Goal: Information Seeking & Learning: Learn about a topic

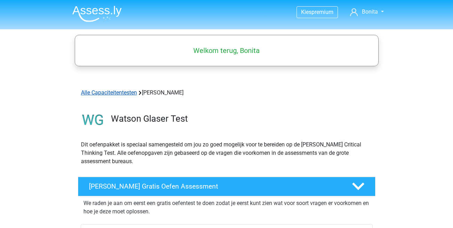
click at [114, 95] on link "Alle Capaciteitentesten" at bounding box center [109, 92] width 56 height 7
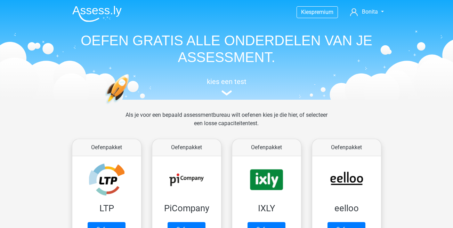
scroll to position [295, 0]
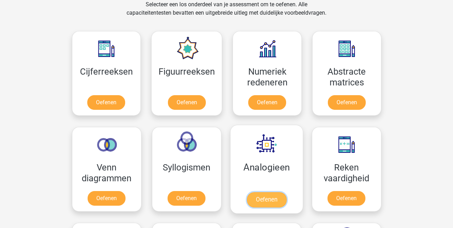
click at [258, 205] on link "Oefenen" at bounding box center [267, 199] width 40 height 15
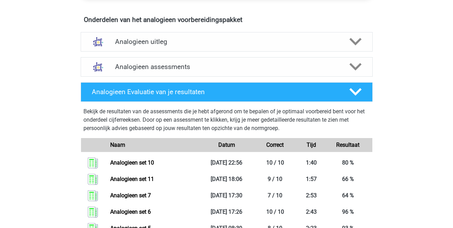
scroll to position [397, 0]
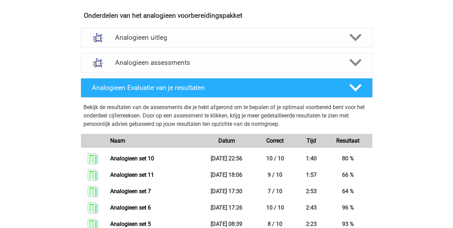
drag, startPoint x: 453, startPoint y: 102, endPoint x: 454, endPoint y: 139, distance: 37.6
click at [453, 139] on html "Kies premium Bonita vlietjebonita@hotmail.com" at bounding box center [226, 216] width 453 height 1226
drag, startPoint x: 454, startPoint y: 139, endPoint x: 412, endPoint y: 124, distance: 44.8
click at [412, 124] on div "Kies premium Bonita vlietjebonita@hotmail.com" at bounding box center [226, 216] width 453 height 1226
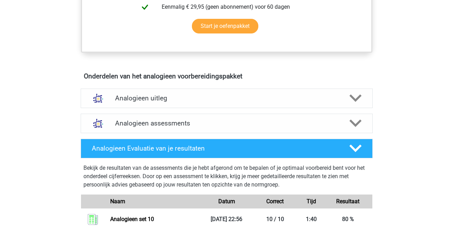
scroll to position [327, 0]
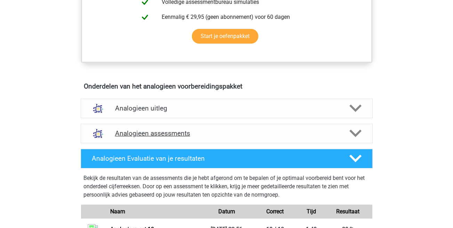
click at [360, 132] on polygon at bounding box center [356, 133] width 12 height 8
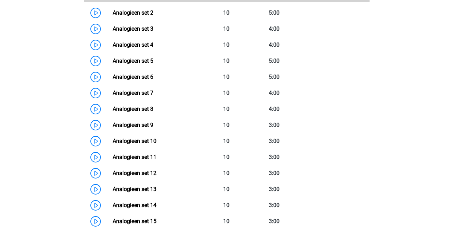
scroll to position [542, 0]
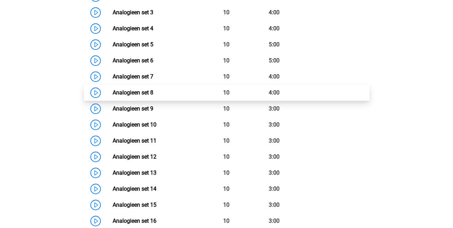
click at [113, 92] on link "Analogieen set 8" at bounding box center [133, 92] width 41 height 7
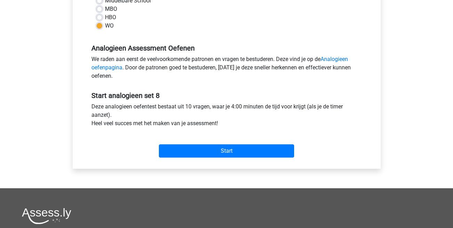
scroll to position [179, 0]
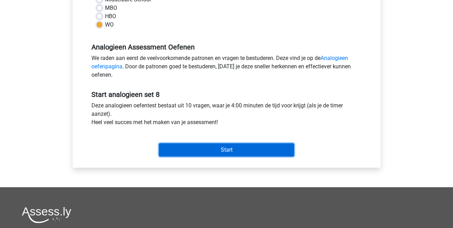
click at [231, 148] on input "Start" at bounding box center [226, 149] width 135 height 13
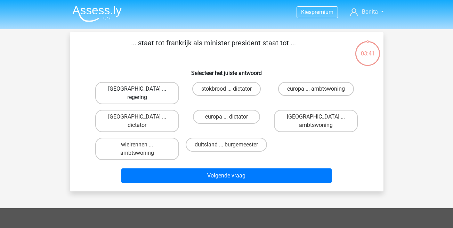
click at [134, 89] on label "parijs ... regering" at bounding box center [137, 93] width 84 height 22
click at [137, 89] on input "parijs ... regering" at bounding box center [139, 91] width 5 height 5
radio input "true"
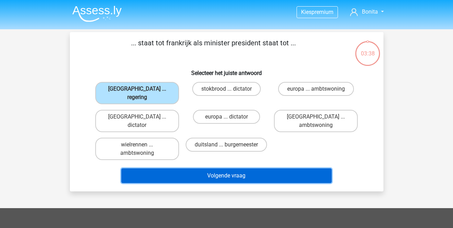
click at [226, 168] on button "Volgende vraag" at bounding box center [226, 175] width 210 height 15
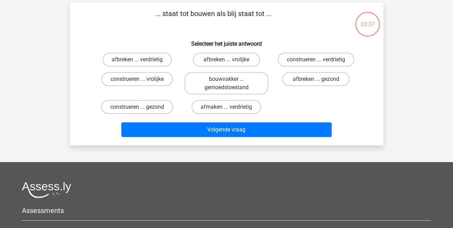
scroll to position [32, 0]
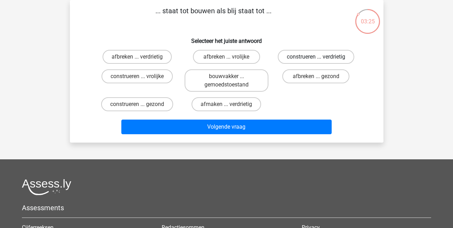
click at [322, 60] on label "construeren ... verdrietig" at bounding box center [316, 57] width 77 height 14
click at [321, 60] on input "construeren ... verdrietig" at bounding box center [318, 59] width 5 height 5
radio input "true"
click at [140, 59] on input "afbreken ... verdrietig" at bounding box center [139, 59] width 5 height 5
radio input "true"
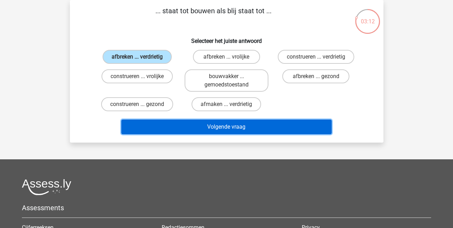
click at [235, 129] on button "Volgende vraag" at bounding box center [226, 126] width 210 height 15
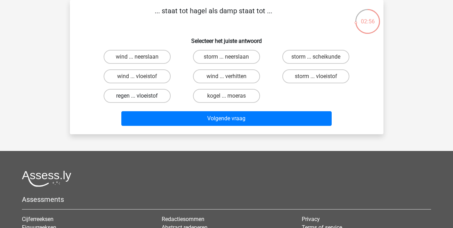
click at [149, 97] on label "regen ... vloeistof" at bounding box center [137, 96] width 67 height 14
click at [142, 97] on input "regen ... vloeistof" at bounding box center [139, 98] width 5 height 5
radio input "true"
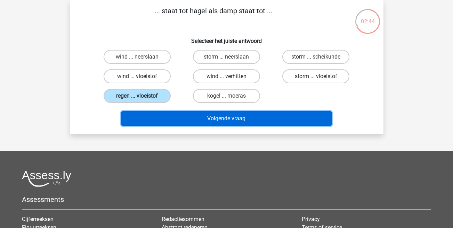
click at [211, 120] on button "Volgende vraag" at bounding box center [226, 118] width 210 height 15
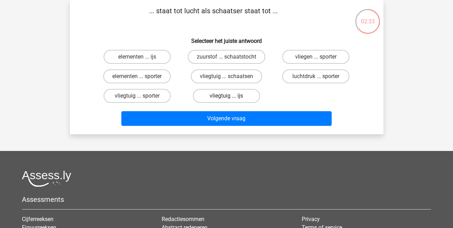
click at [221, 95] on label "vliegtuig ... ijs" at bounding box center [226, 96] width 67 height 14
click at [226, 96] on input "vliegtuig ... ijs" at bounding box center [228, 98] width 5 height 5
radio input "true"
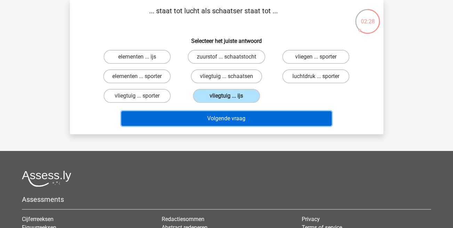
click at [226, 120] on button "Volgende vraag" at bounding box center [226, 118] width 210 height 15
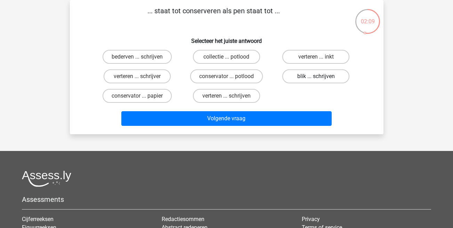
click at [332, 75] on label "blik ... schrijven" at bounding box center [315, 76] width 67 height 14
click at [321, 76] on input "blik ... schrijven" at bounding box center [318, 78] width 5 height 5
radio input "true"
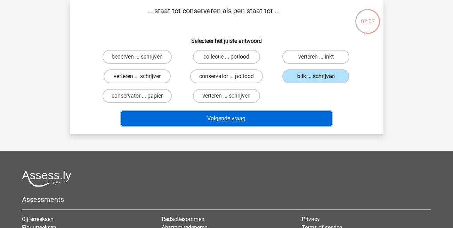
click at [260, 118] on button "Volgende vraag" at bounding box center [226, 118] width 210 height 15
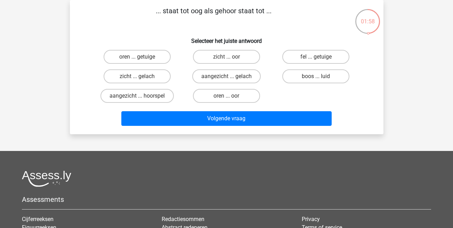
click at [231, 60] on input "zicht ... oor" at bounding box center [228, 59] width 5 height 5
radio input "true"
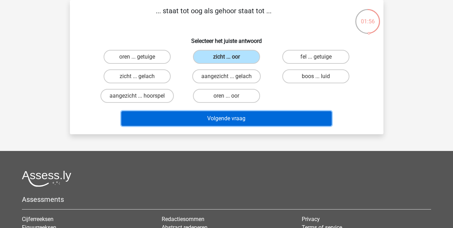
click at [238, 124] on button "Volgende vraag" at bounding box center [226, 118] width 210 height 15
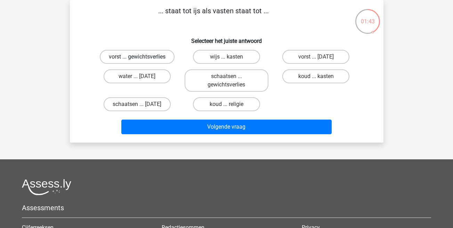
click at [138, 55] on label "vorst ... gewichtsverlies" at bounding box center [137, 57] width 75 height 14
click at [138, 57] on input "vorst ... gewichtsverlies" at bounding box center [139, 59] width 5 height 5
radio input "true"
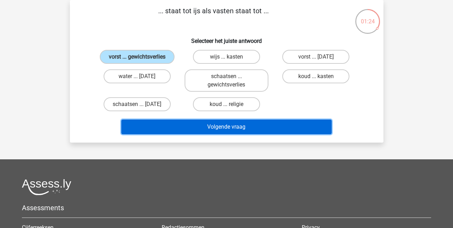
click at [208, 125] on button "Volgende vraag" at bounding box center [226, 126] width 210 height 15
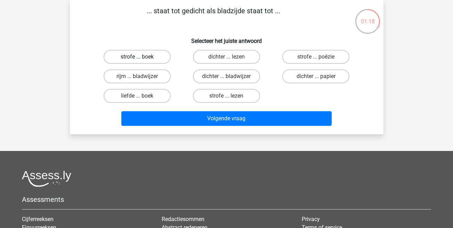
click at [152, 58] on label "strofe ... boek" at bounding box center [137, 57] width 67 height 14
click at [142, 58] on input "strofe ... boek" at bounding box center [139, 59] width 5 height 5
radio input "true"
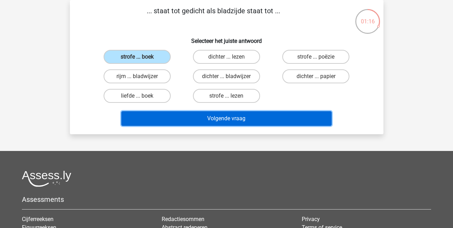
click at [224, 117] on button "Volgende vraag" at bounding box center [226, 118] width 210 height 15
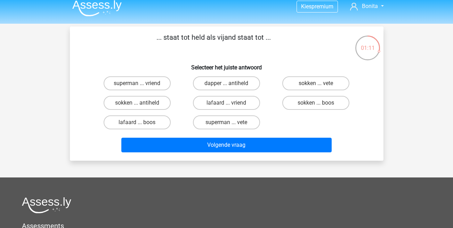
scroll to position [0, 0]
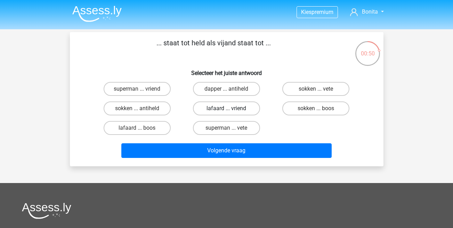
click at [216, 108] on label "lafaard ... vriend" at bounding box center [226, 108] width 67 height 14
click at [226, 108] on input "lafaard ... vriend" at bounding box center [228, 110] width 5 height 5
radio input "true"
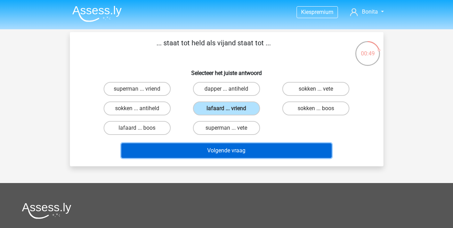
click at [236, 152] on button "Volgende vraag" at bounding box center [226, 150] width 210 height 15
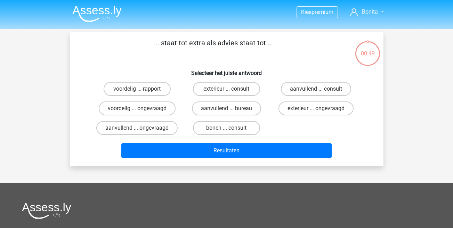
scroll to position [32, 0]
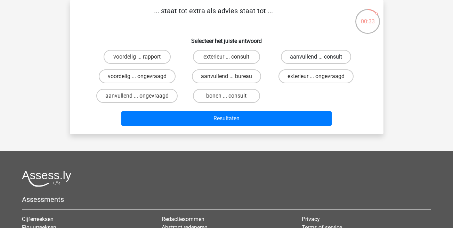
click at [310, 56] on label "aanvullend ... consult" at bounding box center [316, 57] width 70 height 14
click at [316, 57] on input "aanvullend ... consult" at bounding box center [318, 59] width 5 height 5
radio input "true"
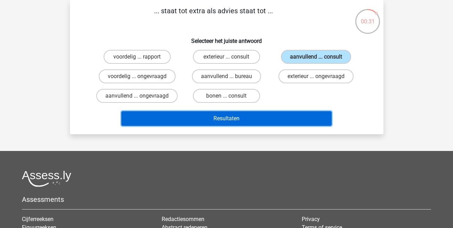
click at [227, 122] on button "Resultaten" at bounding box center [226, 118] width 210 height 15
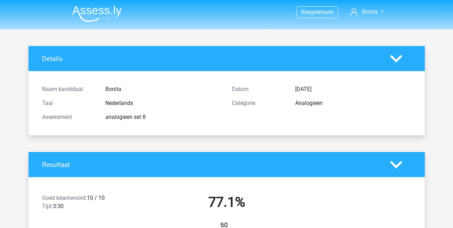
click at [105, 12] on img at bounding box center [96, 14] width 49 height 16
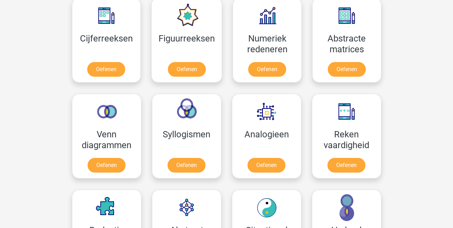
scroll to position [348, 0]
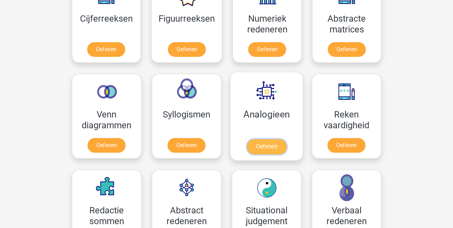
click at [267, 143] on link "Oefenen" at bounding box center [267, 146] width 40 height 15
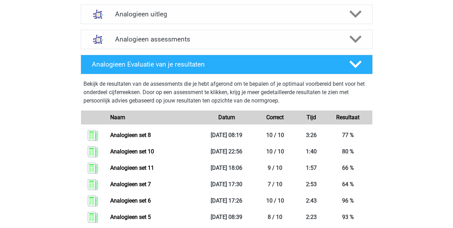
scroll to position [423, 0]
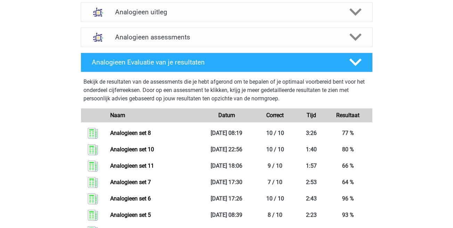
drag, startPoint x: 453, startPoint y: 96, endPoint x: 455, endPoint y: 108, distance: 12.8
click at [453, 108] on html "Kies premium Bonita vlietjebonita@hotmail.com" at bounding box center [226, 198] width 453 height 1242
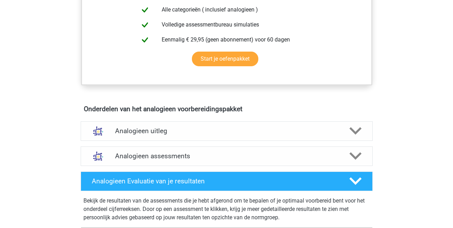
scroll to position [302, 0]
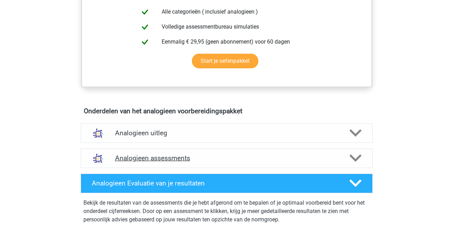
click at [350, 162] on icon at bounding box center [356, 158] width 12 height 12
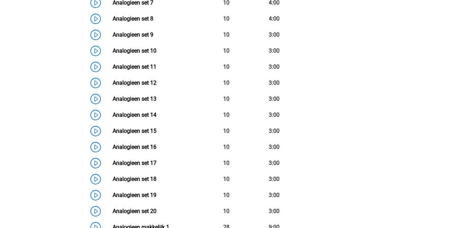
scroll to position [613, 0]
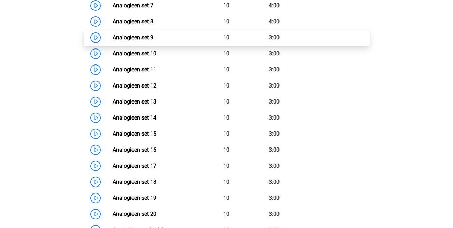
click at [113, 39] on link "Analogieen set 9" at bounding box center [133, 37] width 41 height 7
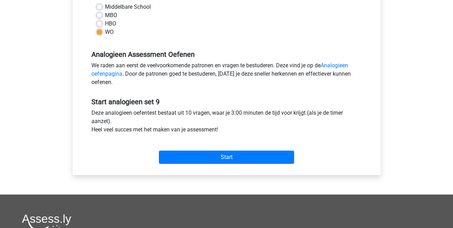
scroll to position [180, 0]
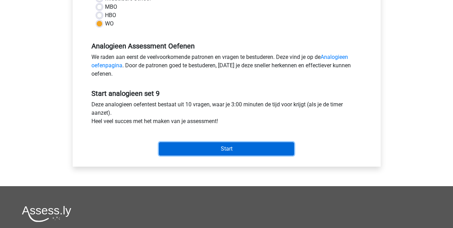
click at [222, 151] on input "Start" at bounding box center [226, 148] width 135 height 13
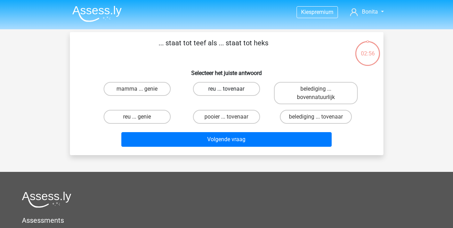
click at [231, 87] on label "reu ... tovenaar" at bounding box center [226, 89] width 67 height 14
click at [231, 89] on input "reu ... tovenaar" at bounding box center [228, 91] width 5 height 5
radio input "true"
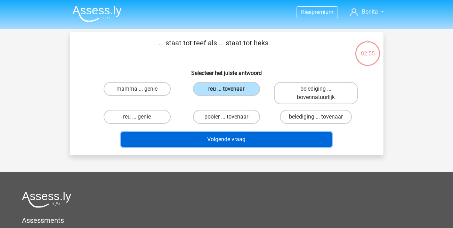
click at [212, 145] on button "Volgende vraag" at bounding box center [226, 139] width 210 height 15
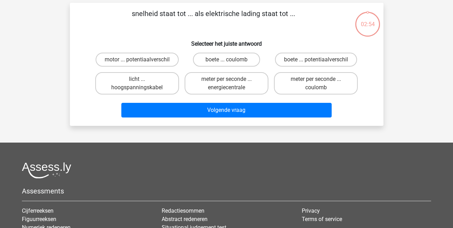
scroll to position [32, 0]
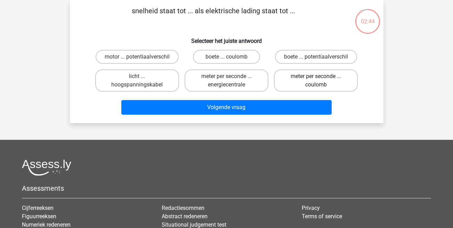
click at [306, 82] on label "meter per seconde ... coulomb" at bounding box center [316, 80] width 84 height 22
click at [316, 81] on input "meter per seconde ... coulomb" at bounding box center [318, 78] width 5 height 5
radio input "true"
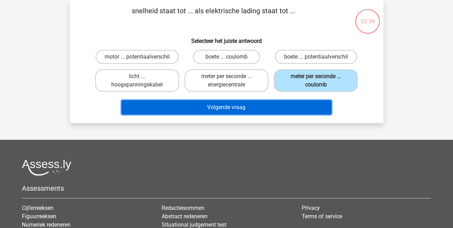
click at [225, 106] on button "Volgende vraag" at bounding box center [226, 107] width 210 height 15
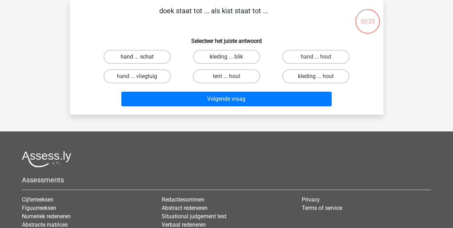
click at [151, 58] on label "hand ... schat" at bounding box center [137, 57] width 67 height 14
click at [142, 58] on input "hand ... schat" at bounding box center [139, 59] width 5 height 5
radio input "true"
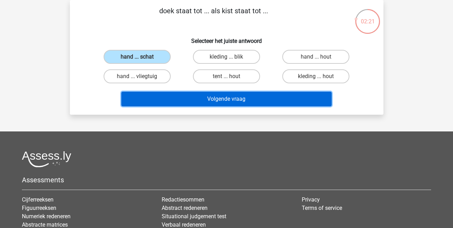
click at [209, 95] on button "Volgende vraag" at bounding box center [226, 98] width 210 height 15
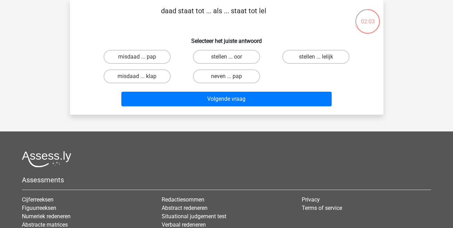
click at [228, 77] on input "neven ... pap" at bounding box center [228, 78] width 5 height 5
radio input "true"
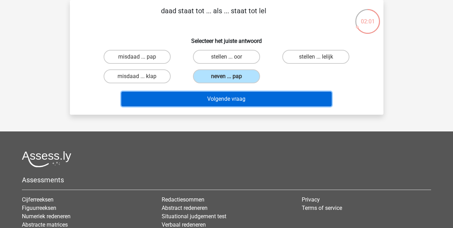
click at [235, 96] on button "Volgende vraag" at bounding box center [226, 98] width 210 height 15
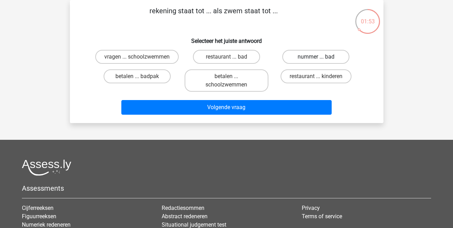
click at [325, 56] on label "nummer ... bad" at bounding box center [315, 57] width 67 height 14
click at [321, 57] on input "nummer ... bad" at bounding box center [318, 59] width 5 height 5
radio input "true"
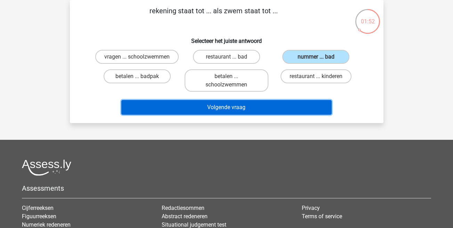
click at [247, 114] on button "Volgende vraag" at bounding box center [226, 107] width 210 height 15
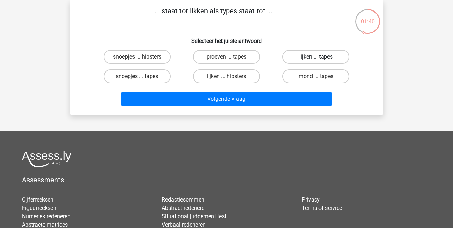
click at [301, 53] on label "lijken ... tapes" at bounding box center [315, 57] width 67 height 14
click at [316, 57] on input "lijken ... tapes" at bounding box center [318, 59] width 5 height 5
radio input "true"
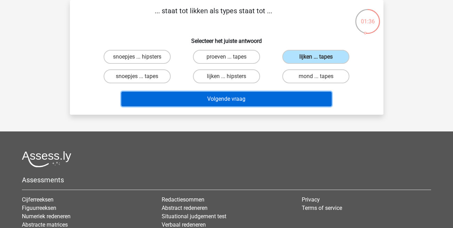
click at [255, 102] on button "Volgende vraag" at bounding box center [226, 98] width 210 height 15
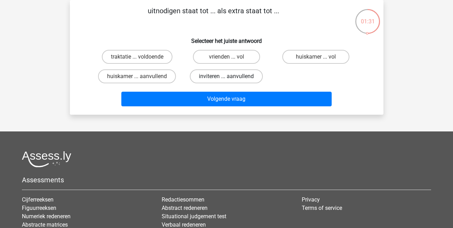
click at [210, 78] on label "inviteren ... aanvullend" at bounding box center [226, 76] width 73 height 14
click at [226, 78] on input "inviteren ... aanvullend" at bounding box center [228, 78] width 5 height 5
radio input "true"
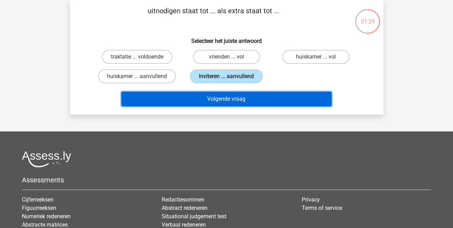
click at [212, 96] on button "Volgende vraag" at bounding box center [226, 98] width 210 height 15
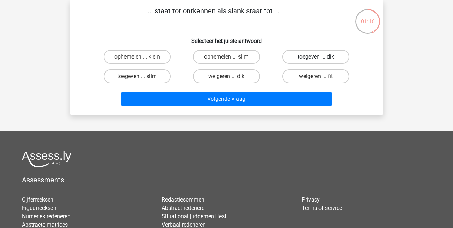
click at [319, 55] on label "toegeven ... dik" at bounding box center [315, 57] width 67 height 14
click at [319, 57] on input "toegeven ... dik" at bounding box center [318, 59] width 5 height 5
radio input "true"
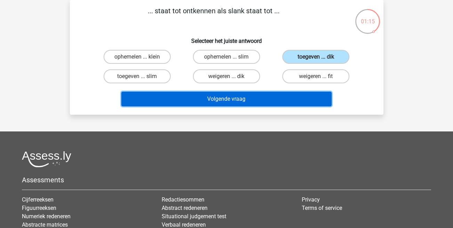
click at [223, 102] on button "Volgende vraag" at bounding box center [226, 98] width 210 height 15
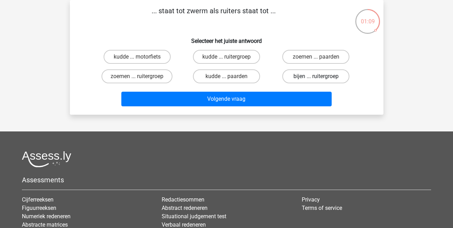
click at [301, 75] on label "bijen ... ruitergroep" at bounding box center [315, 76] width 67 height 14
click at [316, 76] on input "bijen ... ruitergroep" at bounding box center [318, 78] width 5 height 5
radio input "true"
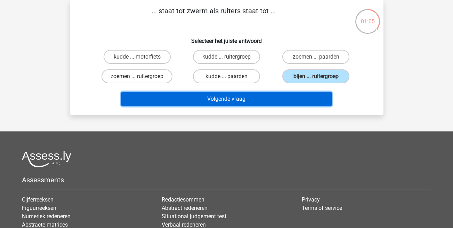
click at [229, 101] on button "Volgende vraag" at bounding box center [226, 98] width 210 height 15
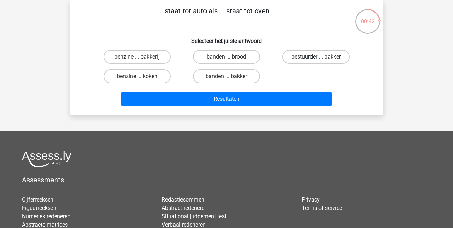
click at [303, 55] on label "bestuurder ... bakker" at bounding box center [315, 57] width 67 height 14
click at [316, 57] on input "bestuurder ... bakker" at bounding box center [318, 59] width 5 height 5
radio input "true"
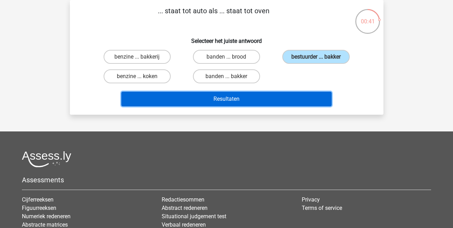
click at [230, 97] on button "Resultaten" at bounding box center [226, 98] width 210 height 15
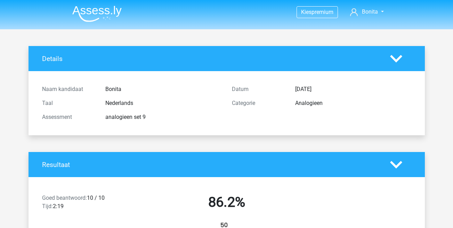
click at [90, 11] on img at bounding box center [96, 14] width 49 height 16
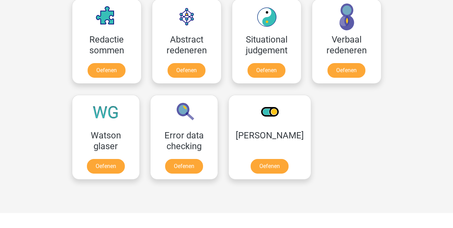
scroll to position [517, 0]
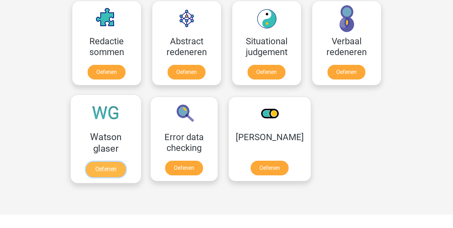
click at [101, 161] on link "Oefenen" at bounding box center [106, 168] width 40 height 15
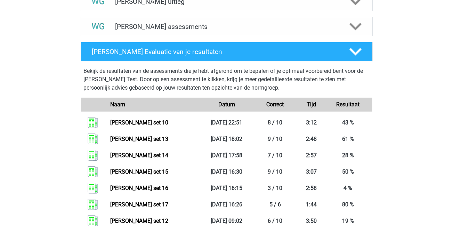
scroll to position [443, 0]
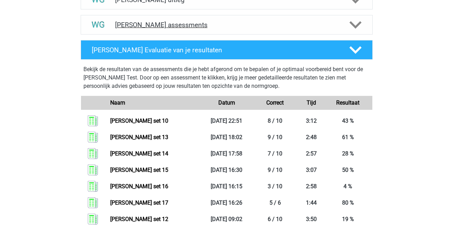
click at [355, 24] on icon at bounding box center [356, 25] width 12 height 12
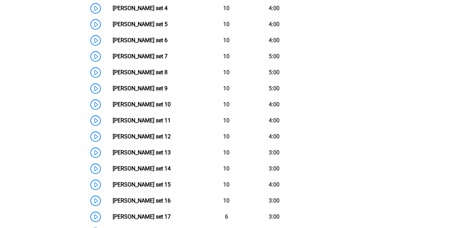
scroll to position [573, 0]
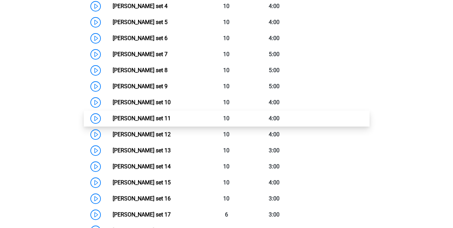
click at [143, 115] on link "[PERSON_NAME] set 11" at bounding box center [142, 118] width 58 height 7
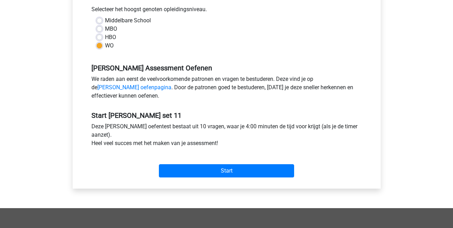
scroll to position [178, 0]
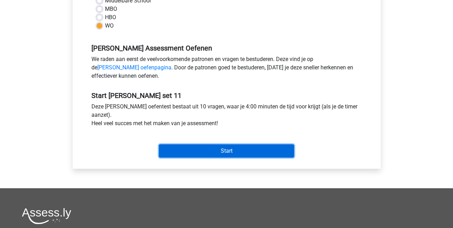
click at [232, 148] on input "Start" at bounding box center [226, 150] width 135 height 13
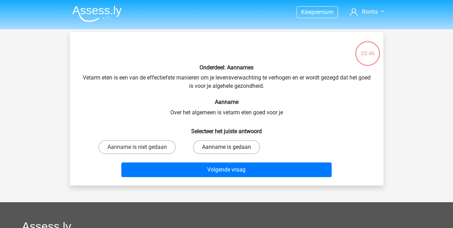
click at [232, 148] on label "Aanname is gedaan" at bounding box center [226, 147] width 67 height 14
click at [231, 148] on input "Aanname is gedaan" at bounding box center [228, 149] width 5 height 5
radio input "true"
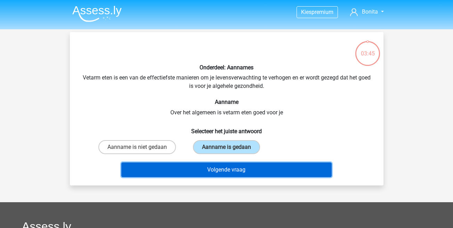
click at [241, 171] on button "Volgende vraag" at bounding box center [226, 169] width 210 height 15
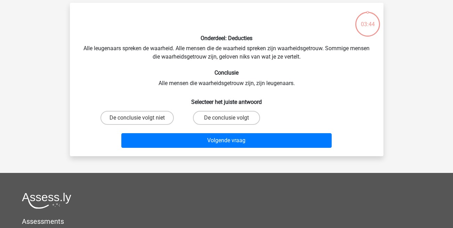
scroll to position [32, 0]
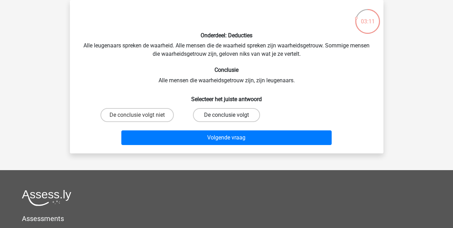
click at [220, 114] on label "De conclusie volgt" at bounding box center [226, 115] width 67 height 14
click at [226, 115] on input "De conclusie volgt" at bounding box center [228, 117] width 5 height 5
radio input "true"
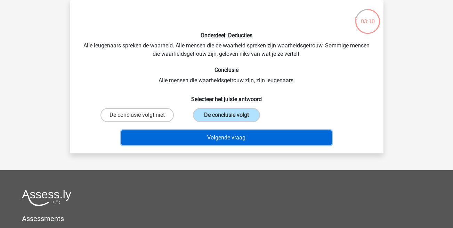
click at [225, 133] on button "Volgende vraag" at bounding box center [226, 137] width 210 height 15
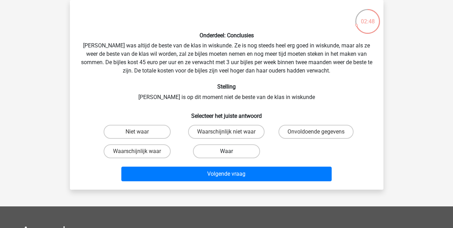
click at [234, 157] on label "Waar" at bounding box center [226, 151] width 67 height 14
click at [231, 156] on input "Waar" at bounding box center [228, 153] width 5 height 5
radio input "true"
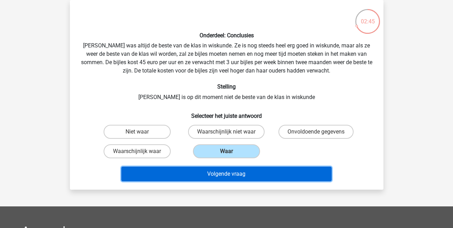
click at [241, 170] on button "Volgende vraag" at bounding box center [226, 173] width 210 height 15
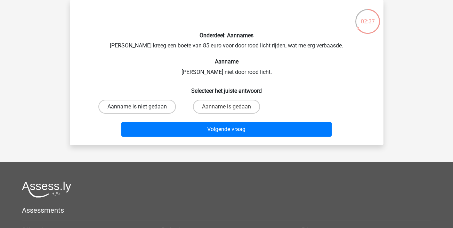
click at [155, 105] on label "Aanname is niet gedaan" at bounding box center [137, 106] width 78 height 14
click at [142, 106] on input "Aanname is niet gedaan" at bounding box center [139, 108] width 5 height 5
radio input "true"
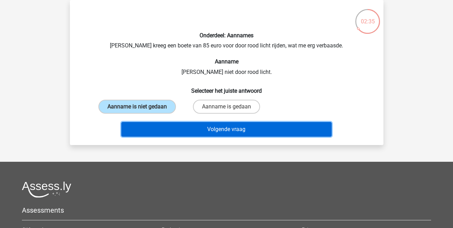
click at [216, 133] on button "Volgende vraag" at bounding box center [226, 129] width 210 height 15
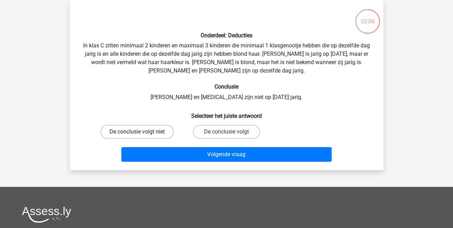
click at [148, 135] on label "De conclusie volgt niet" at bounding box center [137, 132] width 73 height 14
click at [142, 135] on input "De conclusie volgt niet" at bounding box center [139, 134] width 5 height 5
radio input "true"
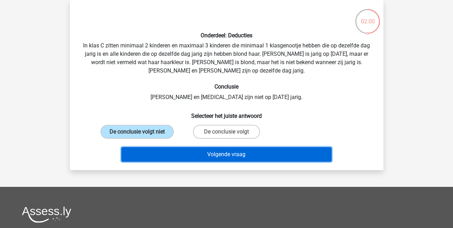
click at [210, 158] on button "Volgende vraag" at bounding box center [226, 154] width 210 height 15
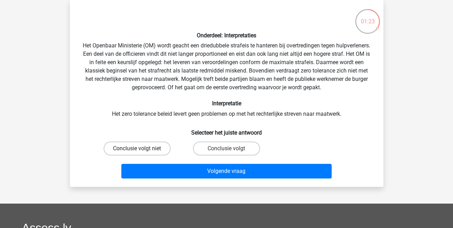
click at [153, 147] on label "Conclusie volgt niet" at bounding box center [137, 148] width 67 height 14
click at [142, 148] on input "Conclusie volgt niet" at bounding box center [139, 150] width 5 height 5
radio input "true"
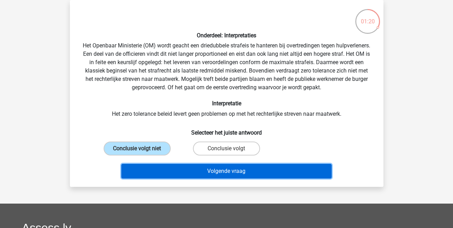
click at [202, 169] on button "Volgende vraag" at bounding box center [226, 171] width 210 height 15
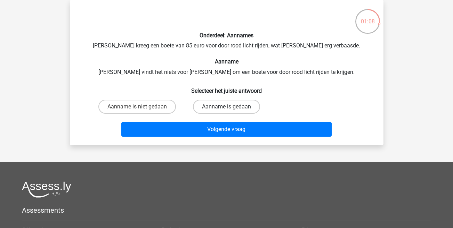
click at [231, 104] on label "Aanname is gedaan" at bounding box center [226, 106] width 67 height 14
click at [231, 106] on input "Aanname is gedaan" at bounding box center [228, 108] width 5 height 5
radio input "true"
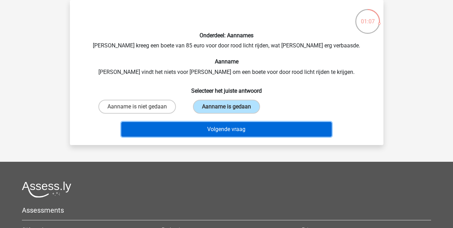
click at [233, 128] on button "Volgende vraag" at bounding box center [226, 129] width 210 height 15
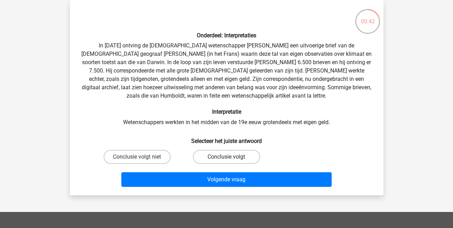
click at [217, 157] on label "Conclusie volgt" at bounding box center [226, 157] width 67 height 14
click at [226, 157] on input "Conclusie volgt" at bounding box center [228, 159] width 5 height 5
radio input "true"
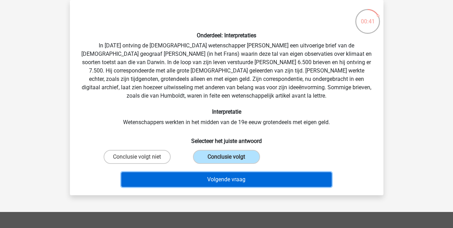
click at [225, 177] on button "Volgende vraag" at bounding box center [226, 179] width 210 height 15
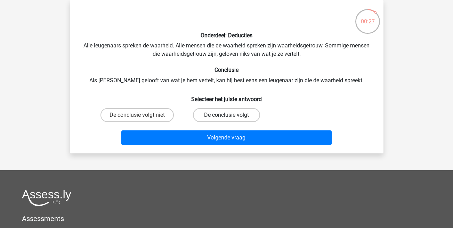
click at [228, 112] on label "De conclusie volgt" at bounding box center [226, 115] width 67 height 14
click at [228, 115] on input "De conclusie volgt" at bounding box center [228, 117] width 5 height 5
radio input "true"
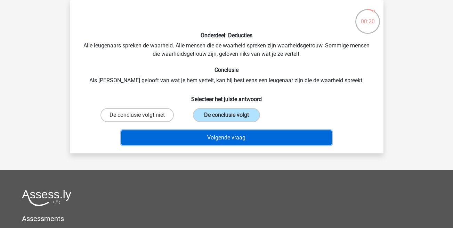
click at [240, 135] on button "Volgende vraag" at bounding box center [226, 137] width 210 height 15
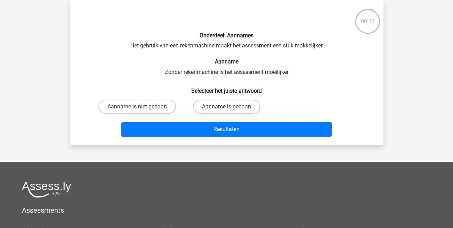
click at [223, 109] on label "Aanname is gedaan" at bounding box center [226, 106] width 67 height 14
click at [226, 109] on input "Aanname is gedaan" at bounding box center [228, 108] width 5 height 5
radio input "true"
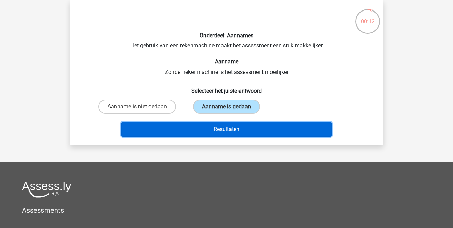
click at [230, 127] on button "Resultaten" at bounding box center [226, 129] width 210 height 15
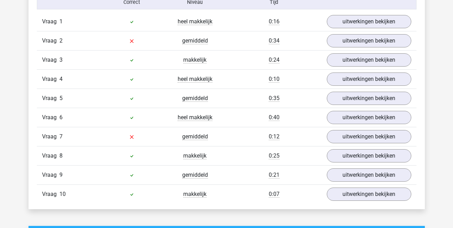
scroll to position [575, 0]
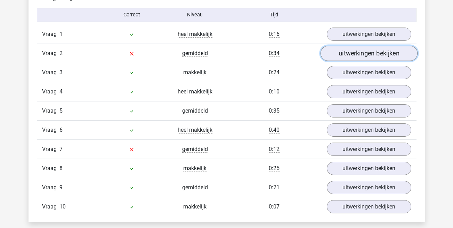
click at [360, 53] on link "uitwerkingen bekijken" at bounding box center [368, 53] width 97 height 15
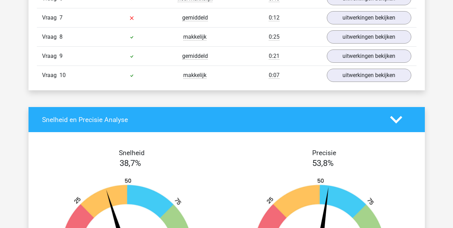
scroll to position [1072, 0]
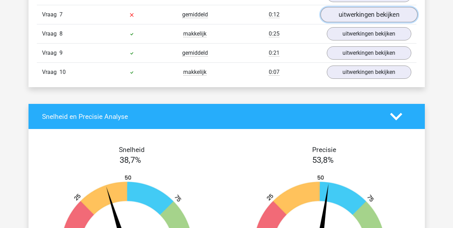
click at [360, 17] on link "uitwerkingen bekijken" at bounding box center [368, 14] width 97 height 15
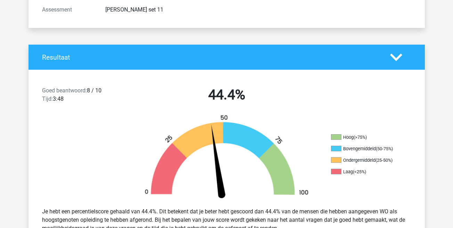
scroll to position [0, 0]
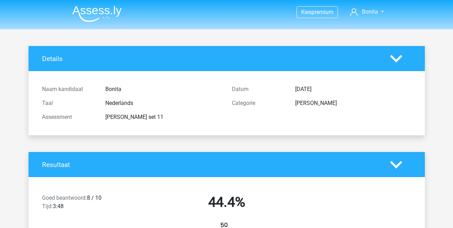
click at [110, 13] on img at bounding box center [96, 14] width 49 height 16
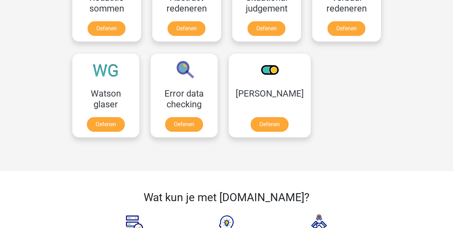
scroll to position [537, 0]
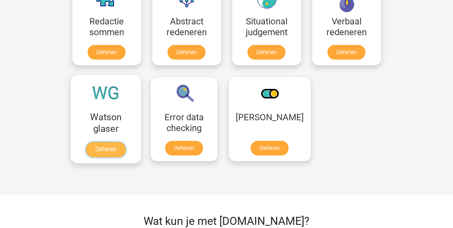
click at [111, 152] on link "Oefenen" at bounding box center [106, 149] width 40 height 15
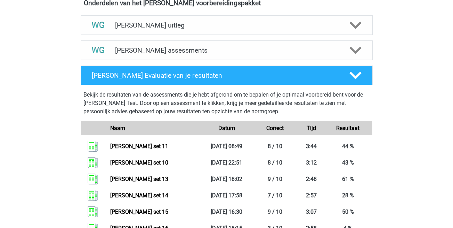
scroll to position [450, 0]
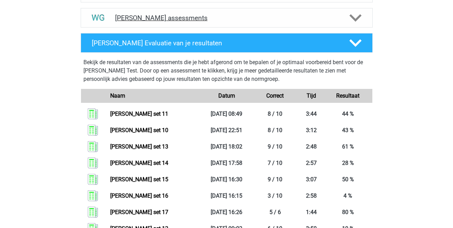
click at [364, 20] on div at bounding box center [354, 18] width 23 height 12
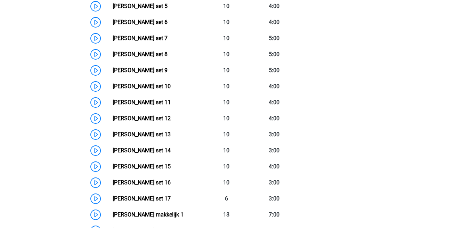
scroll to position [645, 0]
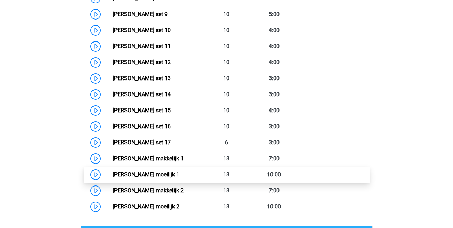
click at [113, 173] on link "Watson Glaser moeilijk 1" at bounding box center [146, 174] width 67 height 7
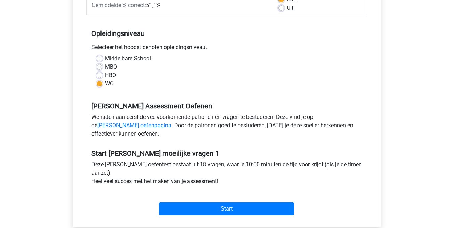
scroll to position [165, 0]
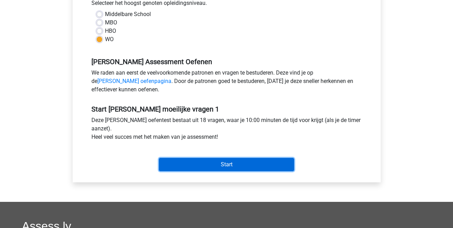
click at [204, 169] on input "Start" at bounding box center [226, 164] width 135 height 13
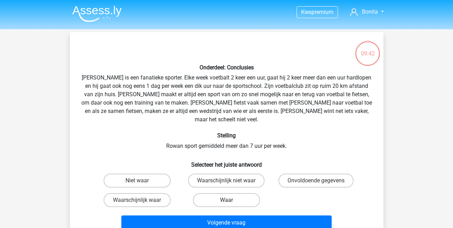
click at [237, 193] on label "Waar" at bounding box center [226, 200] width 67 height 14
click at [231, 200] on input "Waar" at bounding box center [228, 202] width 5 height 5
radio input "true"
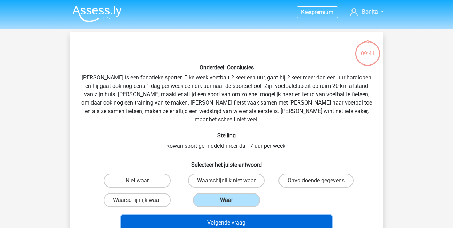
click at [237, 215] on button "Volgende vraag" at bounding box center [226, 222] width 210 height 15
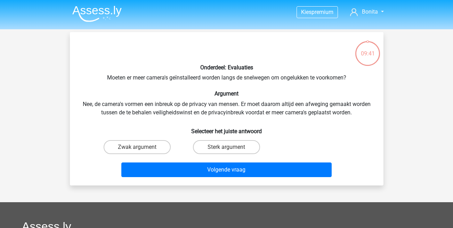
scroll to position [32, 0]
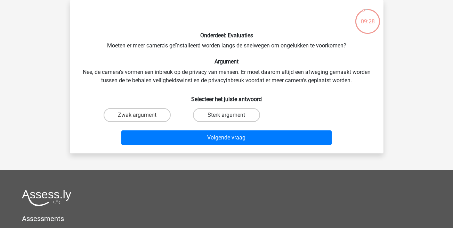
click at [225, 113] on label "Sterk argument" at bounding box center [226, 115] width 67 height 14
click at [226, 115] on input "Sterk argument" at bounding box center [228, 117] width 5 height 5
radio input "true"
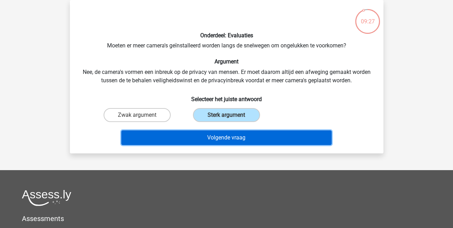
click at [227, 137] on button "Volgende vraag" at bounding box center [226, 137] width 210 height 15
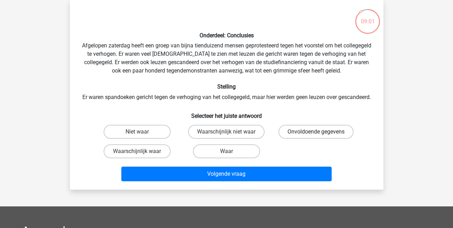
click at [302, 135] on label "Onvoldoende gegevens" at bounding box center [316, 132] width 75 height 14
click at [316, 135] on input "Onvoldoende gegevens" at bounding box center [318, 134] width 5 height 5
radio input "true"
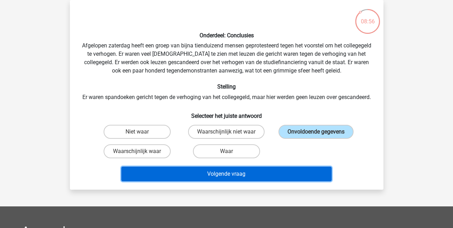
click at [256, 177] on button "Volgende vraag" at bounding box center [226, 173] width 210 height 15
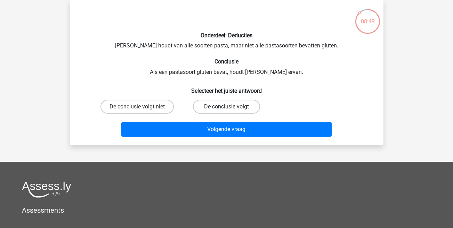
click at [218, 105] on label "De conclusie volgt" at bounding box center [226, 106] width 67 height 14
click at [226, 106] on input "De conclusie volgt" at bounding box center [228, 108] width 5 height 5
radio input "true"
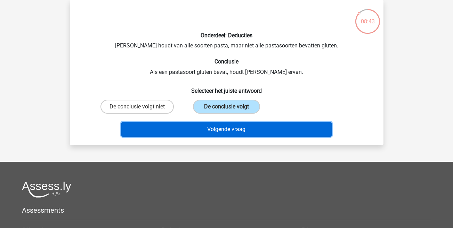
click at [240, 130] on button "Volgende vraag" at bounding box center [226, 129] width 210 height 15
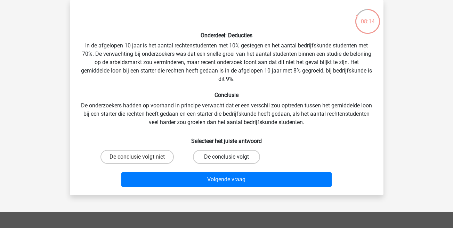
click at [236, 156] on label "De conclusie volgt" at bounding box center [226, 157] width 67 height 14
click at [231, 157] on input "De conclusie volgt" at bounding box center [228, 159] width 5 height 5
radio input "true"
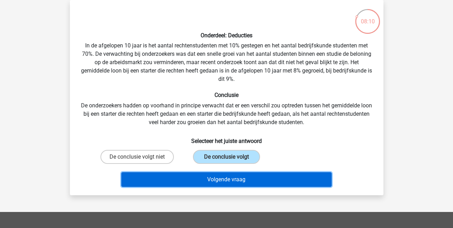
click at [238, 182] on button "Volgende vraag" at bounding box center [226, 179] width 210 height 15
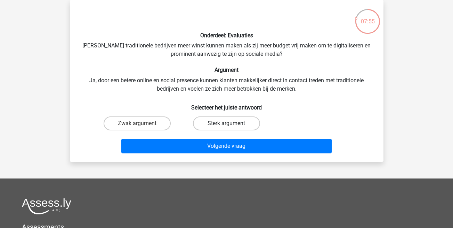
click at [218, 124] on label "Sterk argument" at bounding box center [226, 123] width 67 height 14
click at [226, 124] on input "Sterk argument" at bounding box center [228, 125] width 5 height 5
radio input "true"
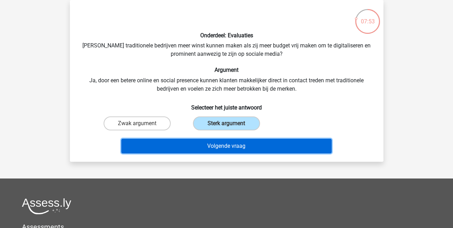
click at [221, 145] on button "Volgende vraag" at bounding box center [226, 145] width 210 height 15
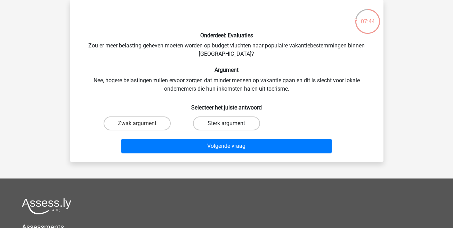
click at [220, 124] on label "Sterk argument" at bounding box center [226, 123] width 67 height 14
click at [226, 124] on input "Sterk argument" at bounding box center [228, 125] width 5 height 5
radio input "true"
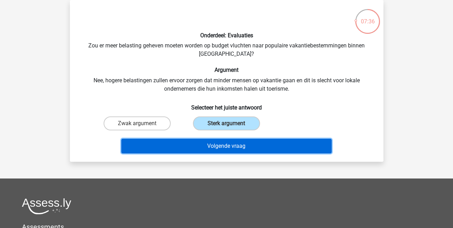
click at [220, 148] on button "Volgende vraag" at bounding box center [226, 145] width 210 height 15
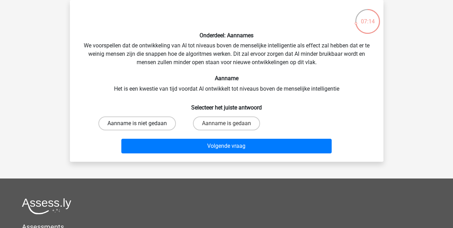
click at [135, 121] on label "Aanname is niet gedaan" at bounding box center [137, 123] width 78 height 14
click at [137, 123] on input "Aanname is niet gedaan" at bounding box center [139, 125] width 5 height 5
radio input "true"
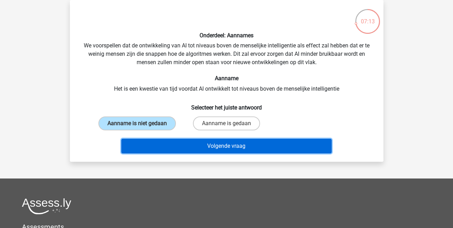
click at [206, 148] on button "Volgende vraag" at bounding box center [226, 145] width 210 height 15
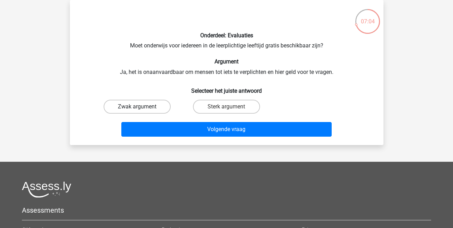
click at [159, 105] on label "Zwak argument" at bounding box center [137, 106] width 67 height 14
click at [142, 106] on input "Zwak argument" at bounding box center [139, 108] width 5 height 5
radio input "true"
click at [224, 102] on label "Sterk argument" at bounding box center [226, 106] width 67 height 14
click at [226, 106] on input "Sterk argument" at bounding box center [228, 108] width 5 height 5
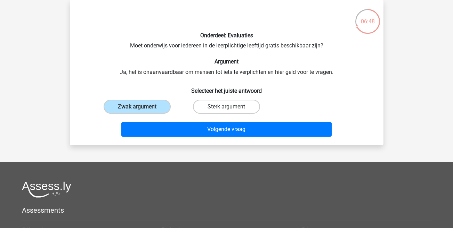
radio input "true"
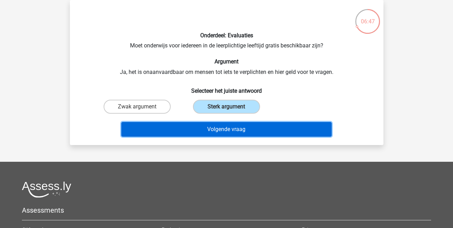
click at [225, 126] on button "Volgende vraag" at bounding box center [226, 129] width 210 height 15
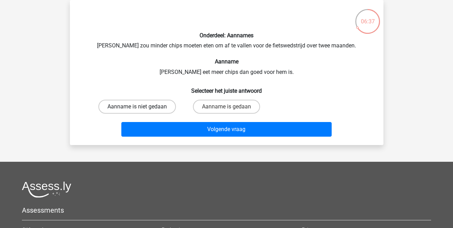
click at [146, 110] on label "Aanname is niet gedaan" at bounding box center [137, 106] width 78 height 14
click at [142, 110] on input "Aanname is niet gedaan" at bounding box center [139, 108] width 5 height 5
radio input "true"
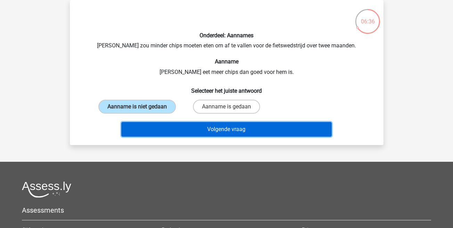
click at [192, 134] on button "Volgende vraag" at bounding box center [226, 129] width 210 height 15
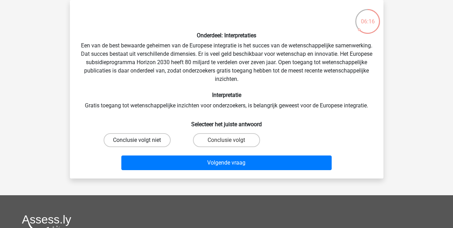
click at [154, 136] on label "Conclusie volgt niet" at bounding box center [137, 140] width 67 height 14
click at [142, 140] on input "Conclusie volgt niet" at bounding box center [139, 142] width 5 height 5
radio input "true"
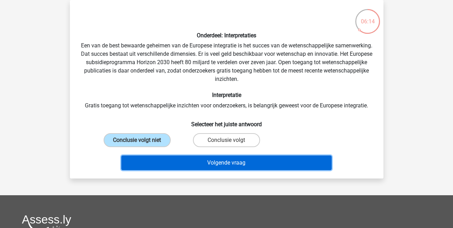
click at [197, 160] on button "Volgende vraag" at bounding box center [226, 162] width 210 height 15
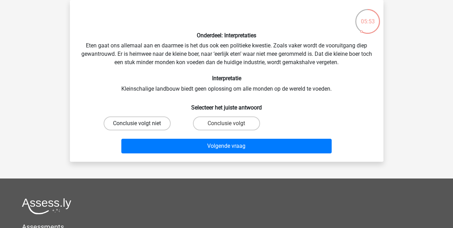
click at [160, 127] on label "Conclusie volgt niet" at bounding box center [137, 123] width 67 height 14
click at [142, 127] on input "Conclusie volgt niet" at bounding box center [139, 125] width 5 height 5
radio input "true"
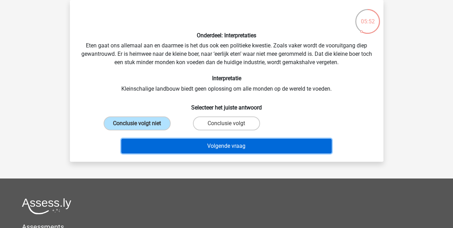
click at [228, 146] on button "Volgende vraag" at bounding box center [226, 145] width 210 height 15
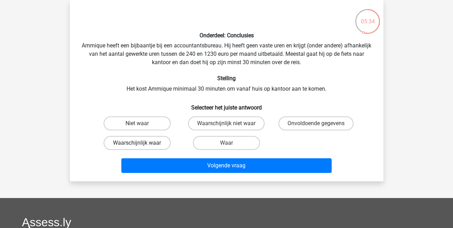
click at [146, 141] on label "Waarschijnlijk waar" at bounding box center [137, 143] width 67 height 14
click at [142, 143] on input "Waarschijnlijk waar" at bounding box center [139, 145] width 5 height 5
radio input "true"
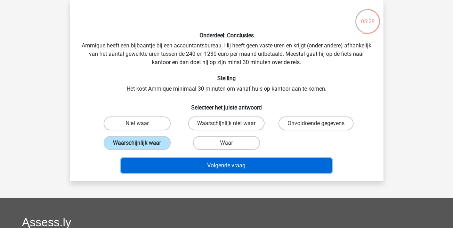
click at [194, 169] on button "Volgende vraag" at bounding box center [226, 165] width 210 height 15
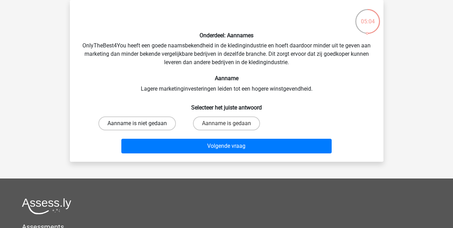
click at [142, 118] on label "Aanname is niet gedaan" at bounding box center [137, 123] width 78 height 14
click at [142, 123] on input "Aanname is niet gedaan" at bounding box center [139, 125] width 5 height 5
radio input "true"
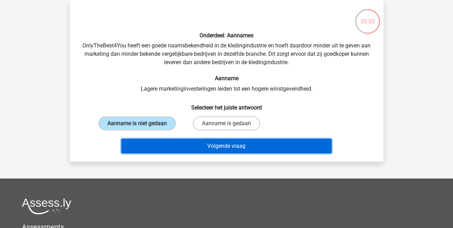
click at [189, 151] on button "Volgende vraag" at bounding box center [226, 145] width 210 height 15
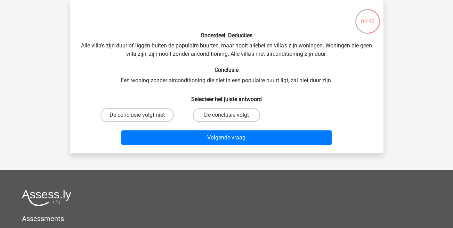
click at [228, 119] on input "De conclusie volgt" at bounding box center [228, 117] width 5 height 5
radio input "true"
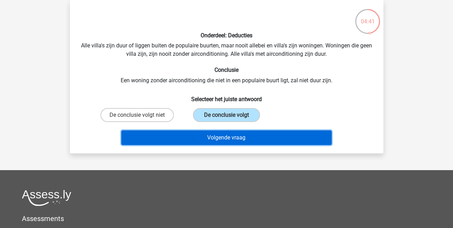
click at [228, 140] on button "Volgende vraag" at bounding box center [226, 137] width 210 height 15
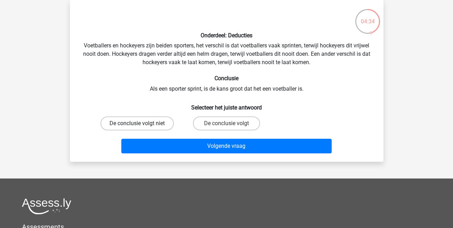
click at [136, 128] on label "De conclusie volgt niet" at bounding box center [137, 123] width 73 height 14
click at [137, 128] on input "De conclusie volgt niet" at bounding box center [139, 125] width 5 height 5
radio input "true"
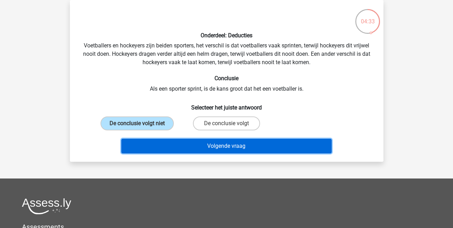
click at [206, 152] on button "Volgende vraag" at bounding box center [226, 145] width 210 height 15
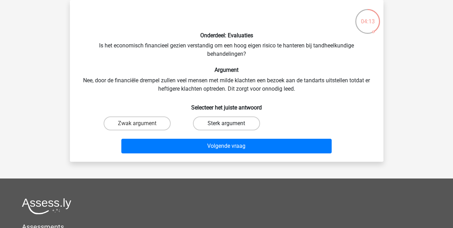
click at [217, 124] on label "Sterk argument" at bounding box center [226, 123] width 67 height 14
click at [226, 124] on input "Sterk argument" at bounding box center [228, 125] width 5 height 5
radio input "true"
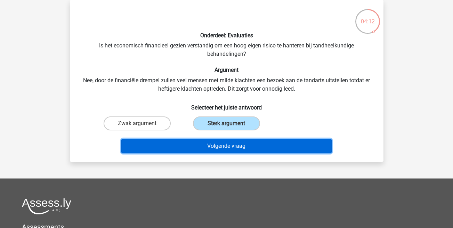
click at [225, 151] on button "Volgende vraag" at bounding box center [226, 145] width 210 height 15
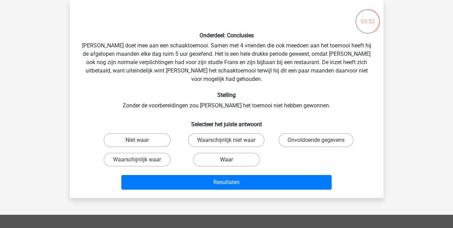
click at [218, 154] on label "Waar" at bounding box center [226, 159] width 67 height 14
click at [226, 159] on input "Waar" at bounding box center [228, 161] width 5 height 5
radio input "true"
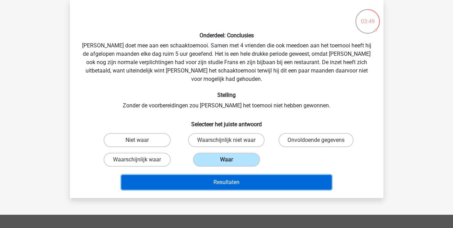
click at [214, 177] on button "Resultaten" at bounding box center [226, 182] width 210 height 15
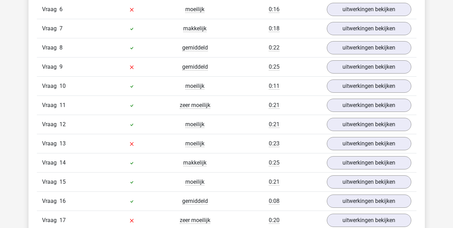
scroll to position [468, 0]
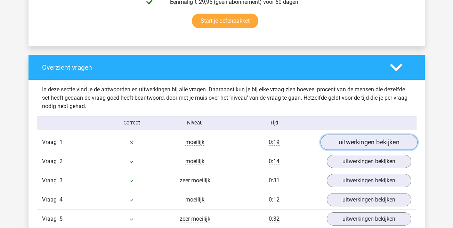
click at [375, 140] on link "uitwerkingen bekijken" at bounding box center [368, 141] width 97 height 15
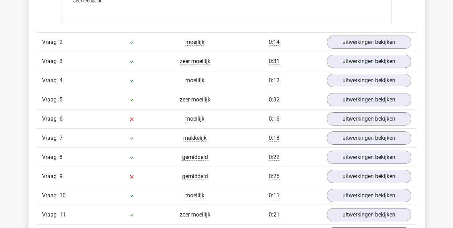
scroll to position [1014, 0]
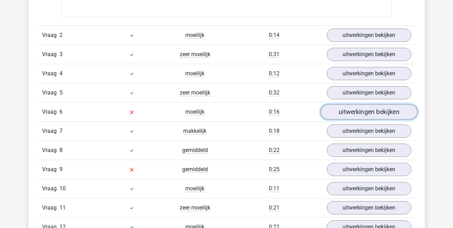
click at [343, 115] on link "uitwerkingen bekijken" at bounding box center [368, 111] width 97 height 15
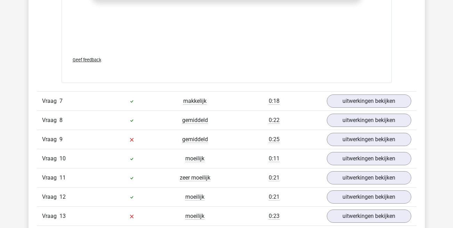
scroll to position [1448, 0]
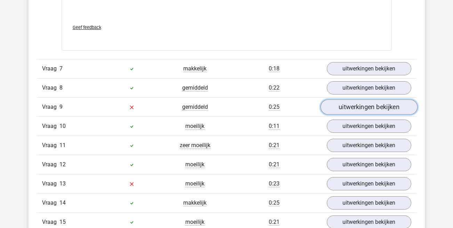
click at [371, 110] on link "uitwerkingen bekijken" at bounding box center [368, 106] width 97 height 15
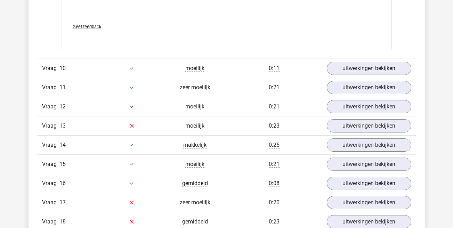
scroll to position [1884, 0]
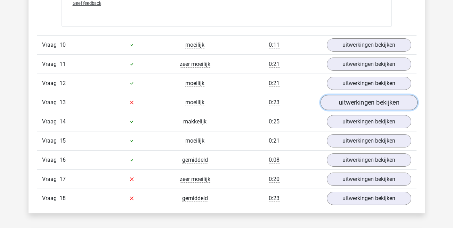
click at [353, 105] on link "uitwerkingen bekijken" at bounding box center [368, 102] width 97 height 15
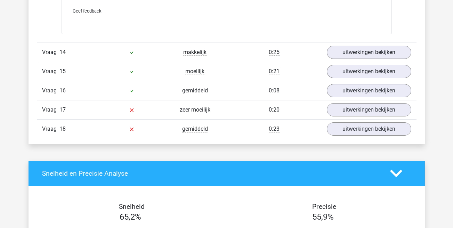
scroll to position [2354, 0]
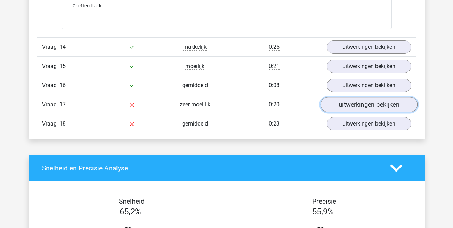
click at [367, 105] on link "uitwerkingen bekijken" at bounding box center [368, 104] width 97 height 15
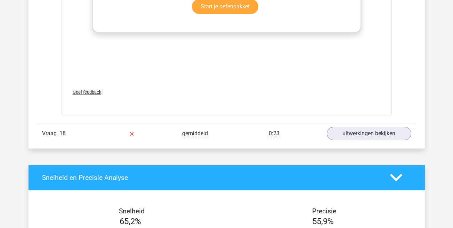
scroll to position [2719, 0]
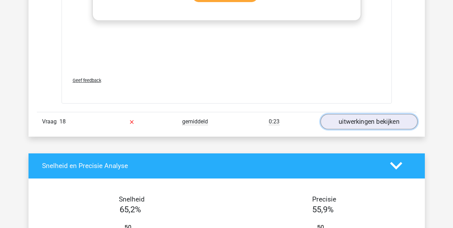
click at [363, 121] on link "uitwerkingen bekijken" at bounding box center [368, 121] width 97 height 15
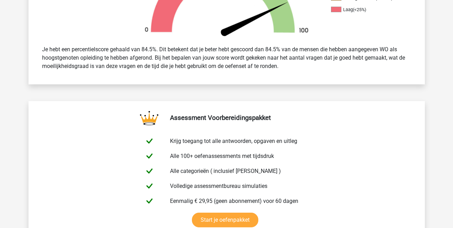
scroll to position [0, 0]
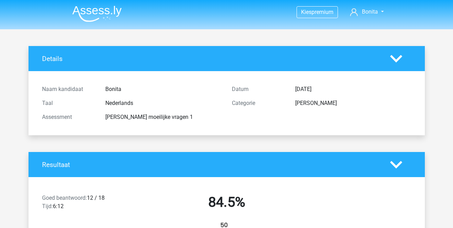
click at [109, 12] on img at bounding box center [96, 14] width 49 height 16
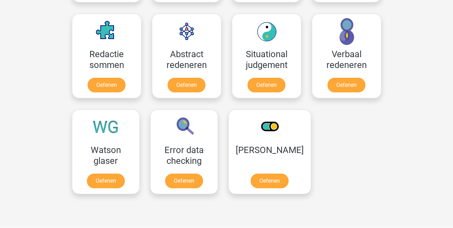
scroll to position [508, 0]
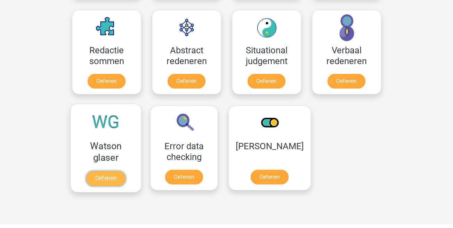
click at [117, 176] on link "Oefenen" at bounding box center [106, 177] width 40 height 15
